Goal: Information Seeking & Learning: Check status

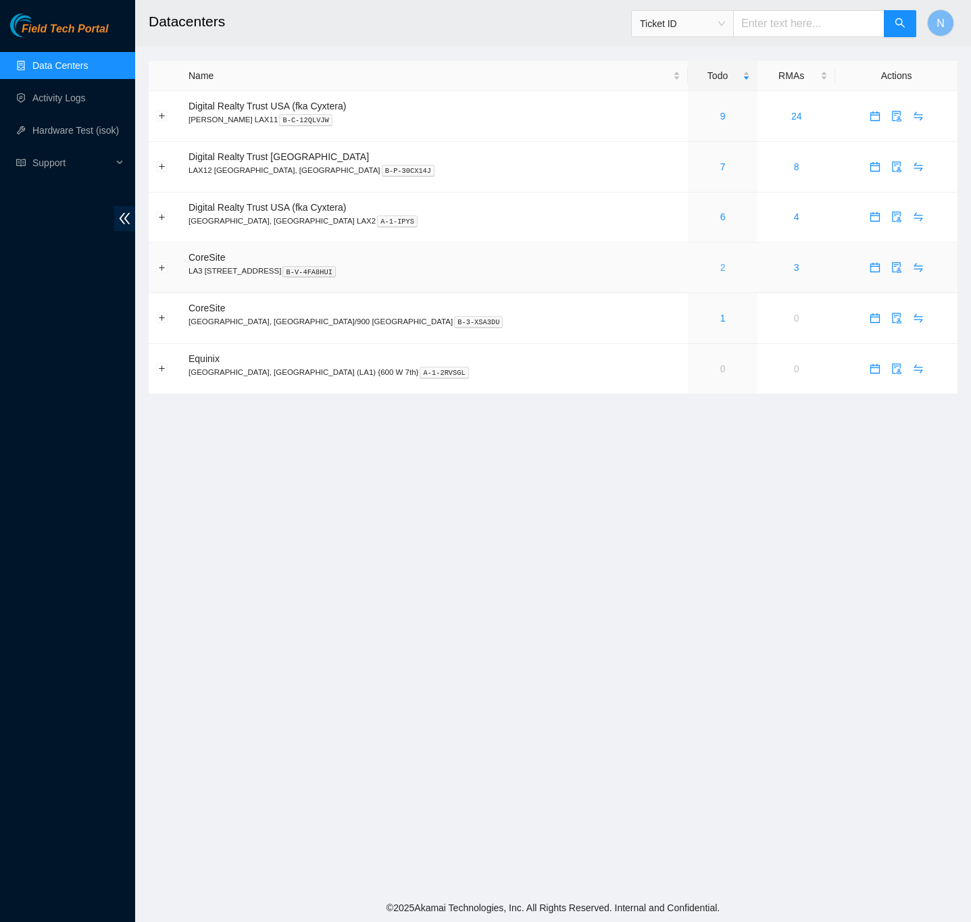
click at [720, 268] on link "2" at bounding box center [722, 267] width 5 height 11
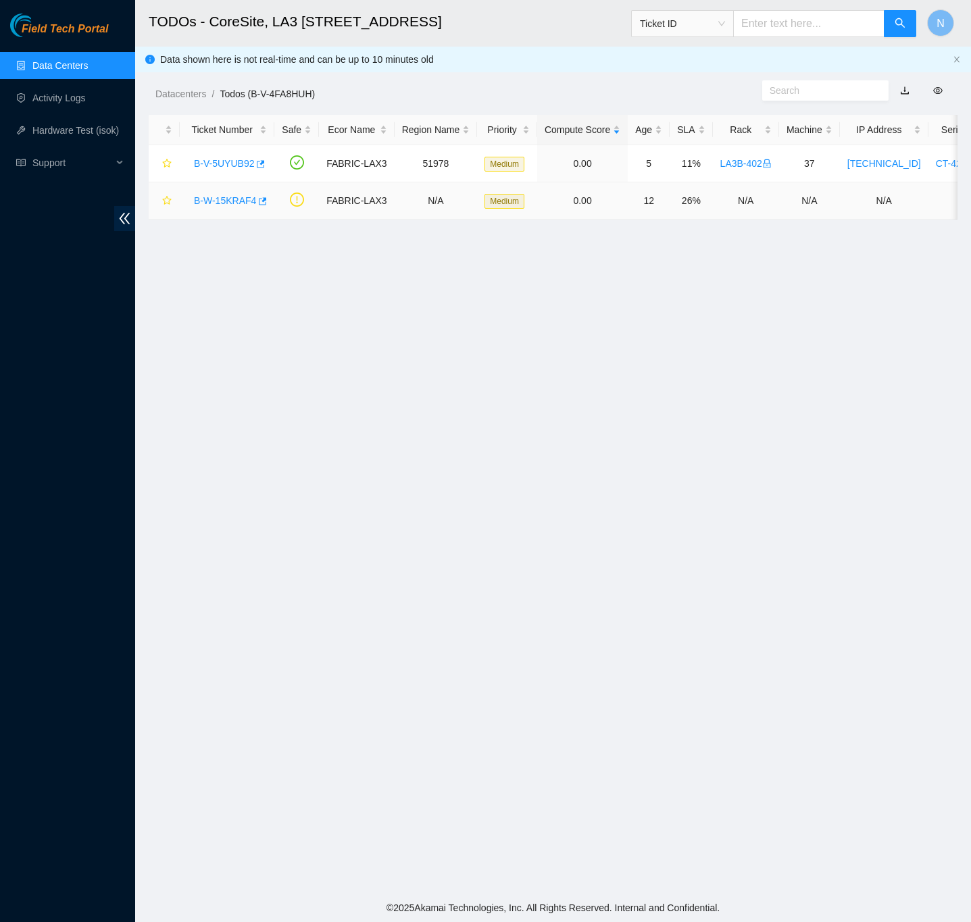
click at [210, 203] on link "B-W-15KRAF4" at bounding box center [225, 200] width 62 height 11
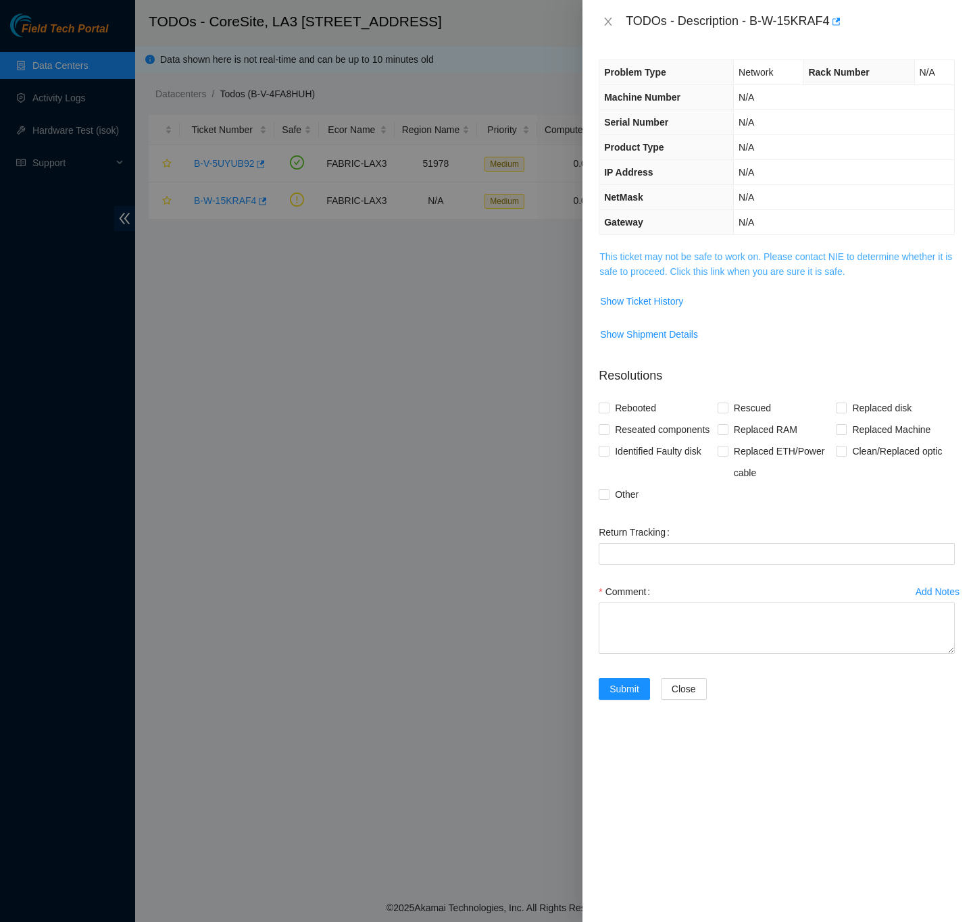
click at [643, 274] on link "This ticket may not be safe to work on. Please contact NIE to determine whether…" at bounding box center [775, 264] width 353 height 26
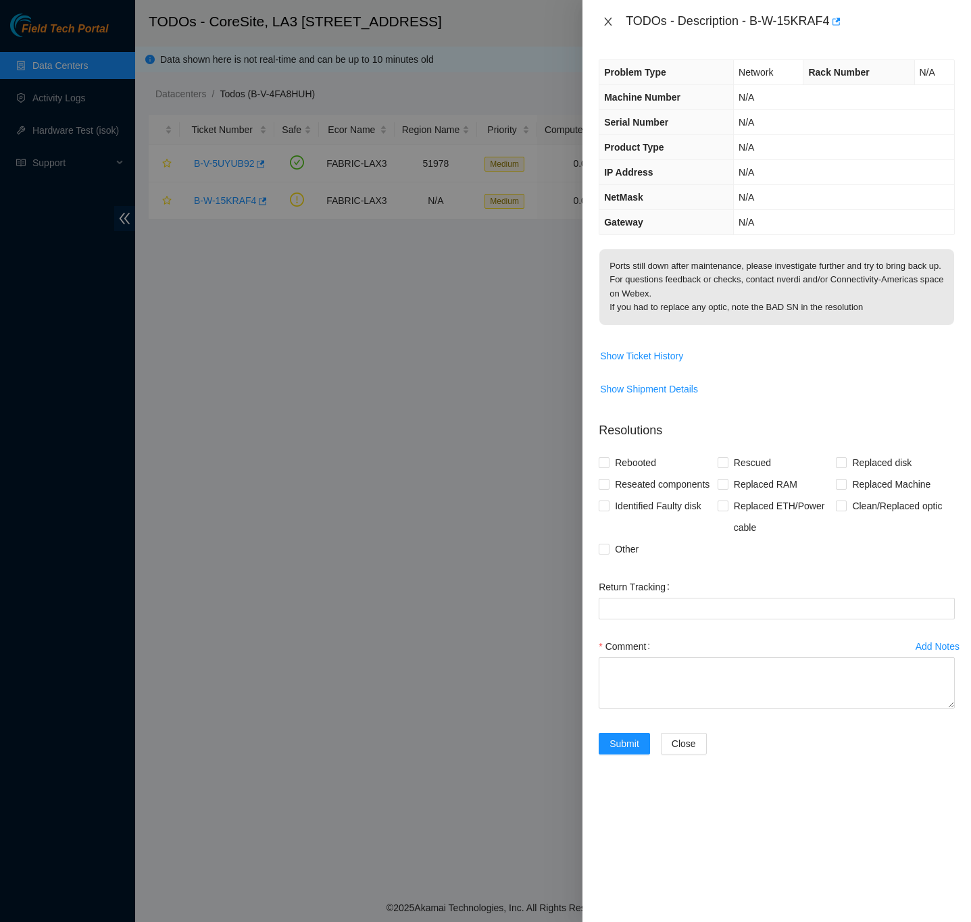
click at [606, 20] on icon "close" at bounding box center [608, 21] width 11 height 11
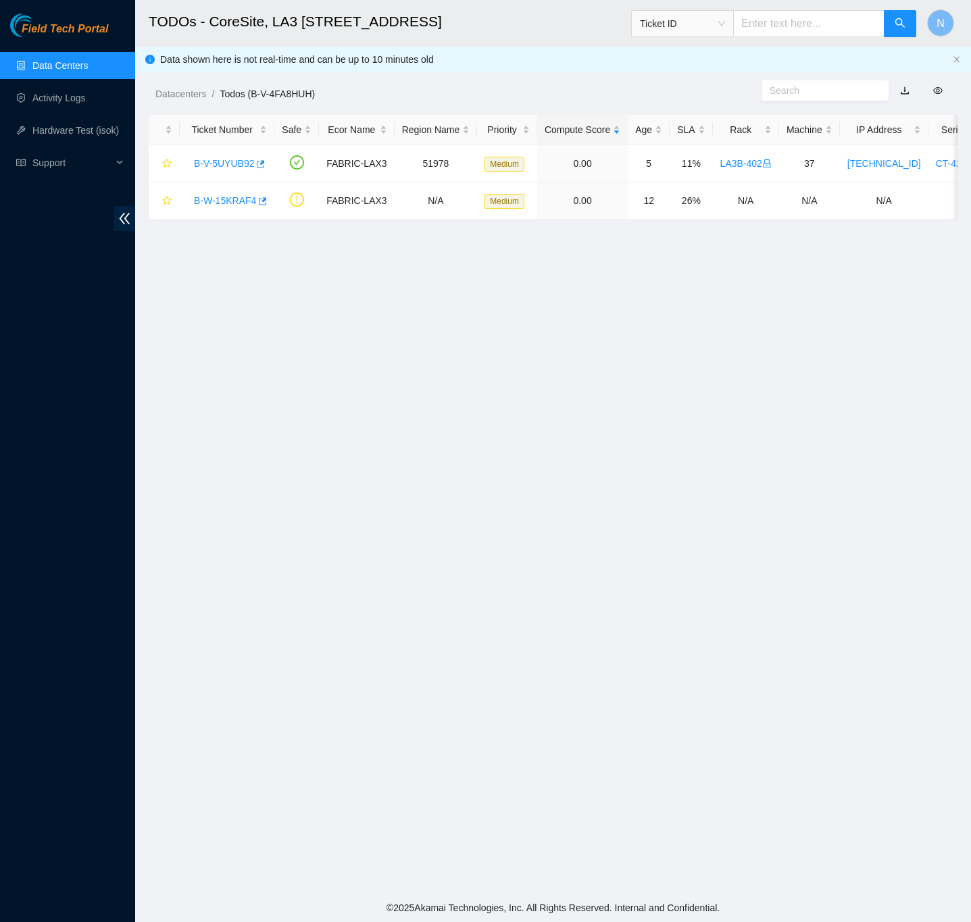
click at [71, 61] on link "Data Centers" at bounding box center [59, 65] width 55 height 11
